Goal: Find specific page/section: Find specific page/section

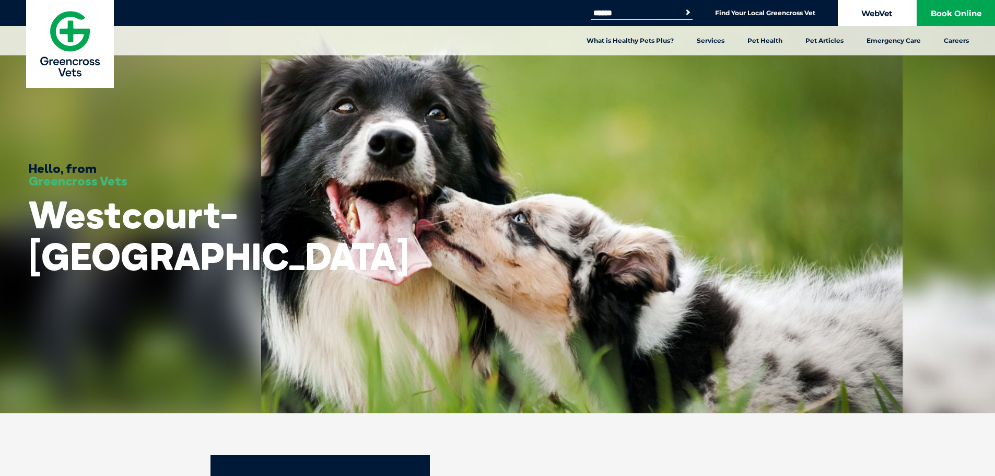
click at [873, 14] on link "WebVet" at bounding box center [877, 13] width 78 height 26
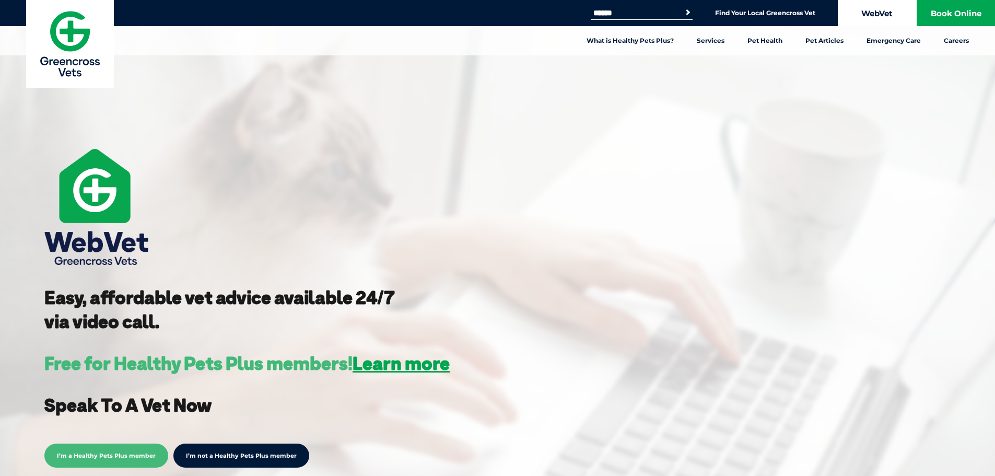
click at [878, 14] on link "WebVet" at bounding box center [877, 13] width 78 height 26
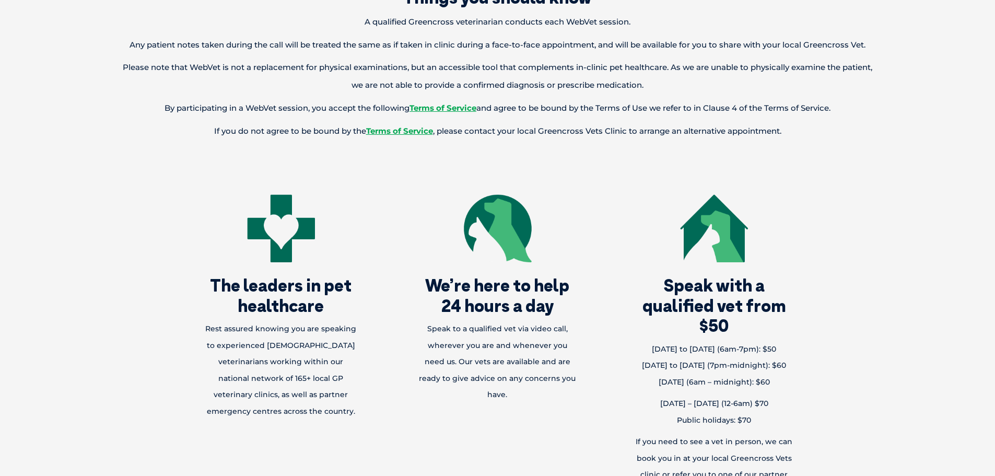
scroll to position [679, 0]
